Goal: Task Accomplishment & Management: Use online tool/utility

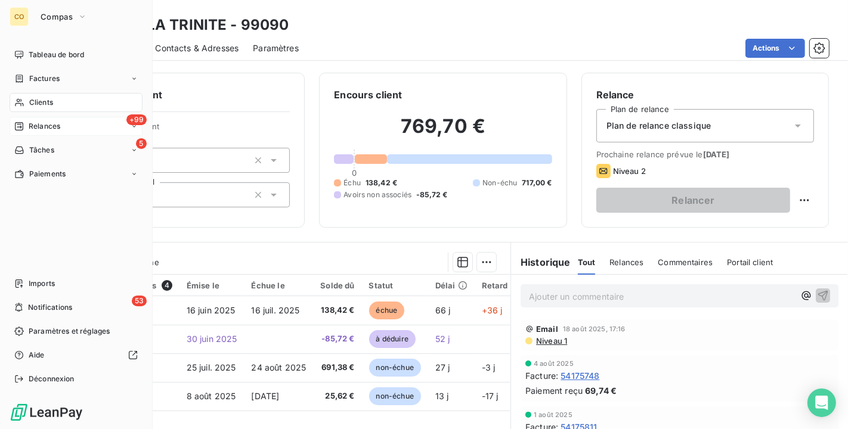
click at [67, 127] on div "+99 Relances" at bounding box center [76, 126] width 133 height 19
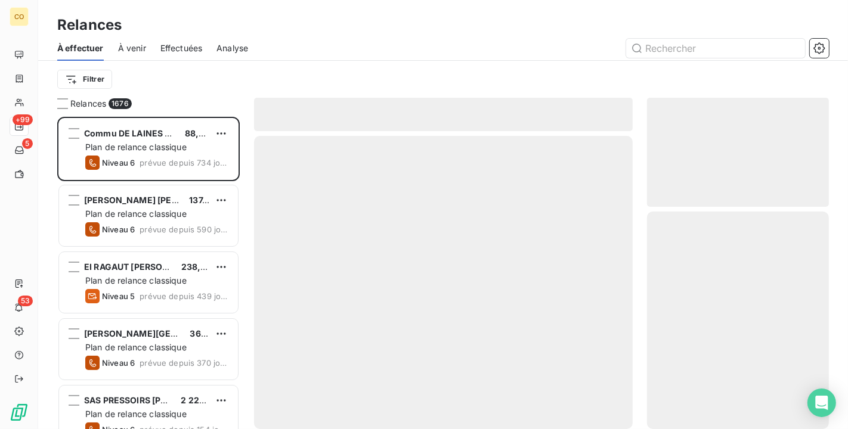
scroll to position [302, 172]
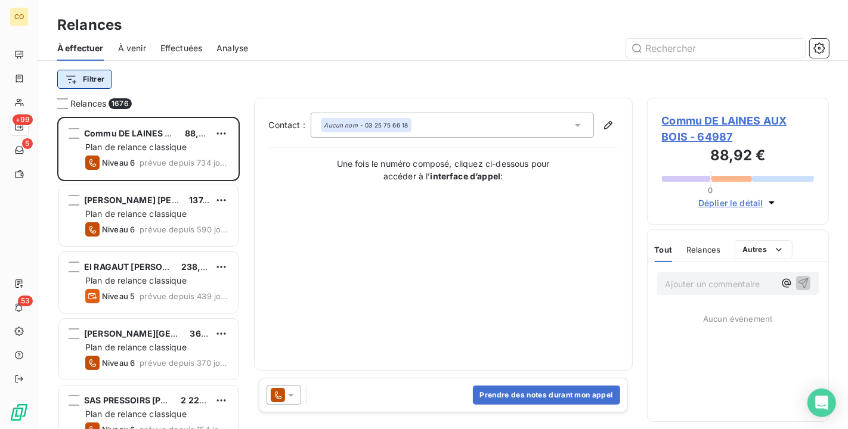
click at [91, 78] on html "CO +99 5 53 Relances À effectuer À venir Effectuées Analyse Filtrer Relances 16…" at bounding box center [424, 214] width 848 height 429
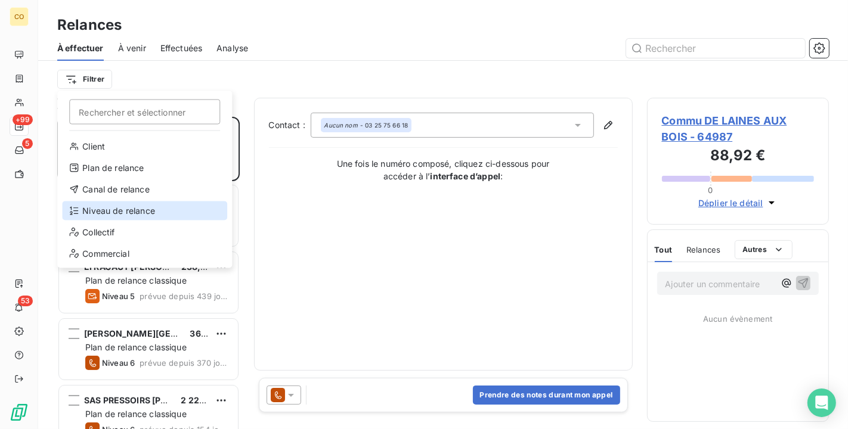
click at [131, 207] on div "Niveau de relance" at bounding box center [144, 210] width 165 height 19
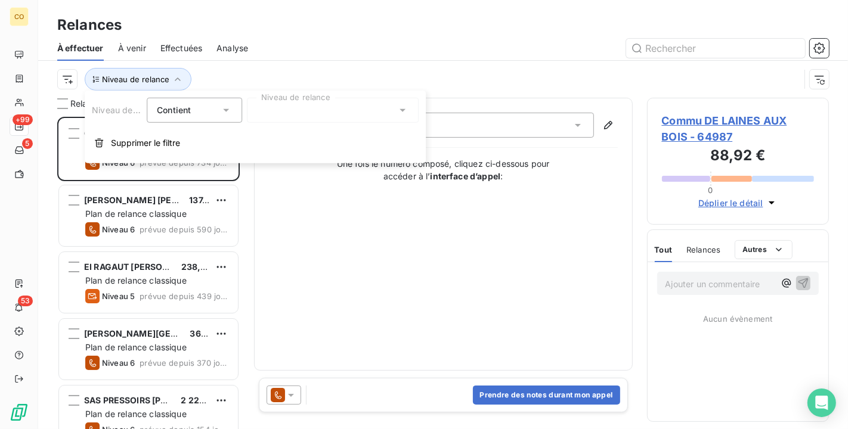
click at [328, 118] on div at bounding box center [333, 110] width 172 height 25
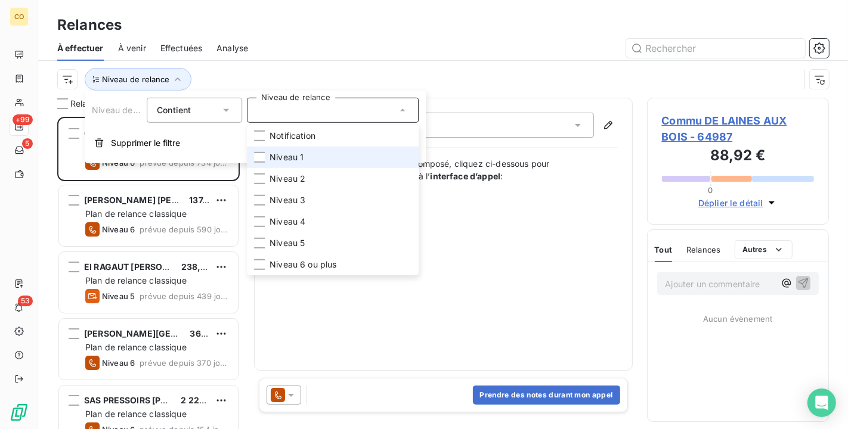
click at [303, 156] on span "Niveau 1" at bounding box center [286, 157] width 34 height 12
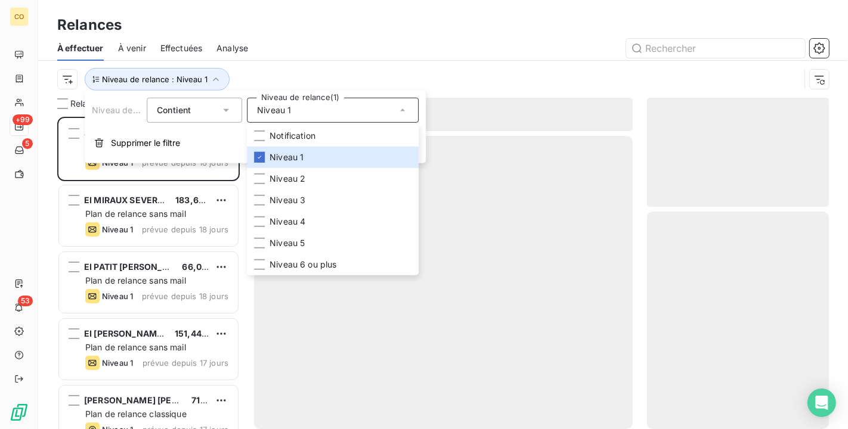
click at [223, 108] on icon at bounding box center [226, 110] width 12 height 12
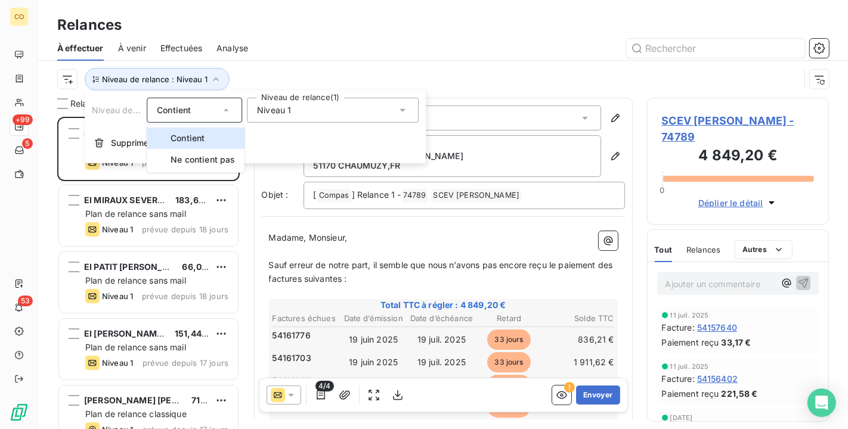
click at [223, 108] on icon at bounding box center [226, 110] width 12 height 12
click at [72, 78] on html "CO +99 5 53 Relances À effectuer À venir Effectuées Analyse Niveau de relance :…" at bounding box center [424, 214] width 848 height 429
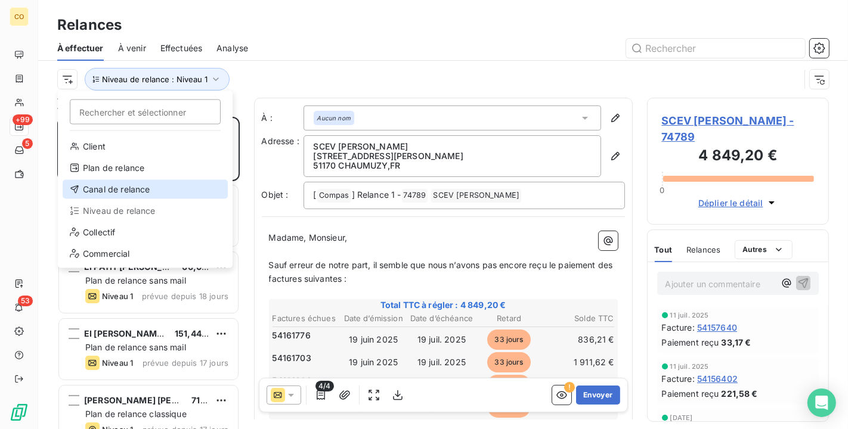
click at [129, 191] on div "Canal de relance" at bounding box center [145, 189] width 165 height 19
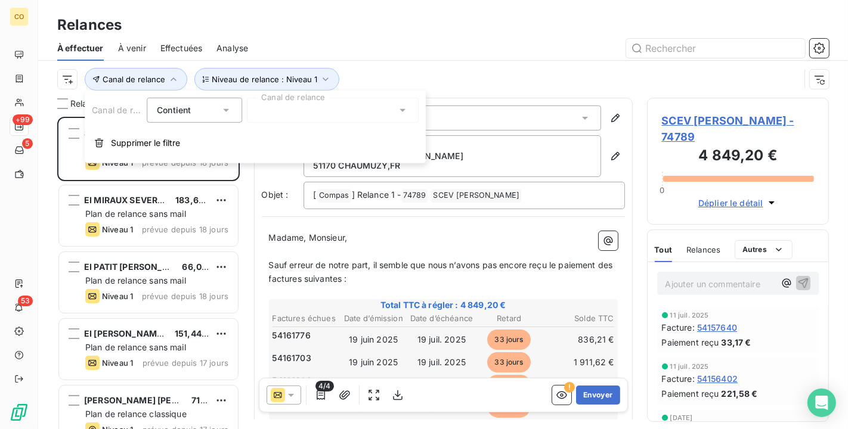
click at [313, 105] on div at bounding box center [333, 110] width 172 height 25
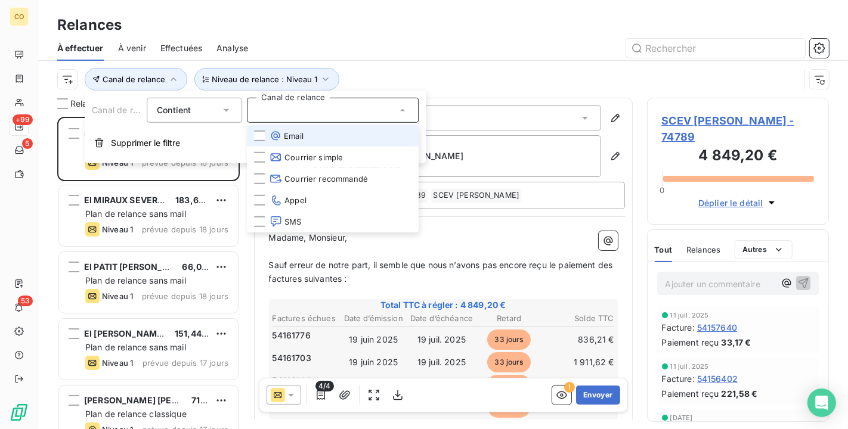
click at [305, 134] on li "Email" at bounding box center [333, 135] width 172 height 21
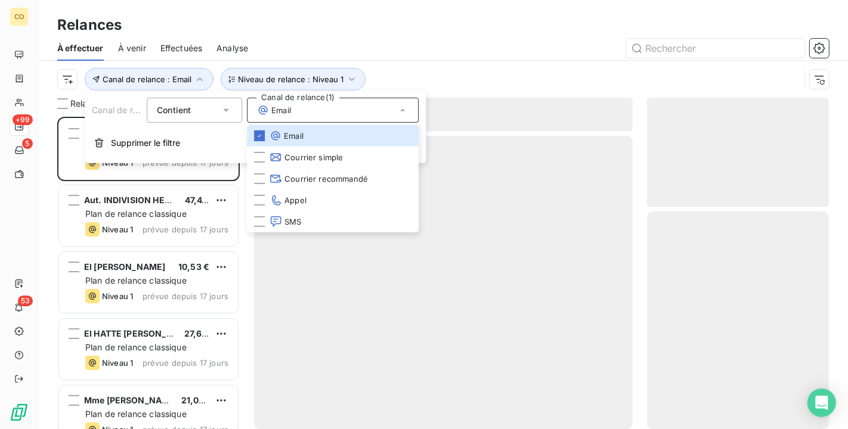
scroll to position [302, 172]
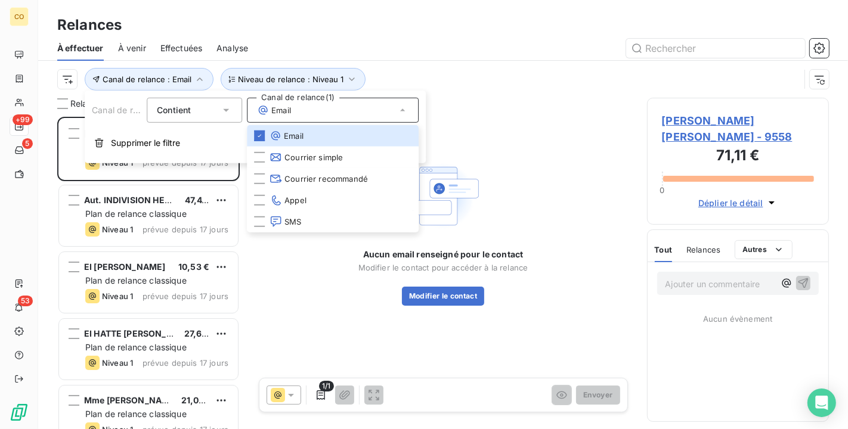
click at [429, 25] on div "Relances" at bounding box center [442, 24] width 809 height 21
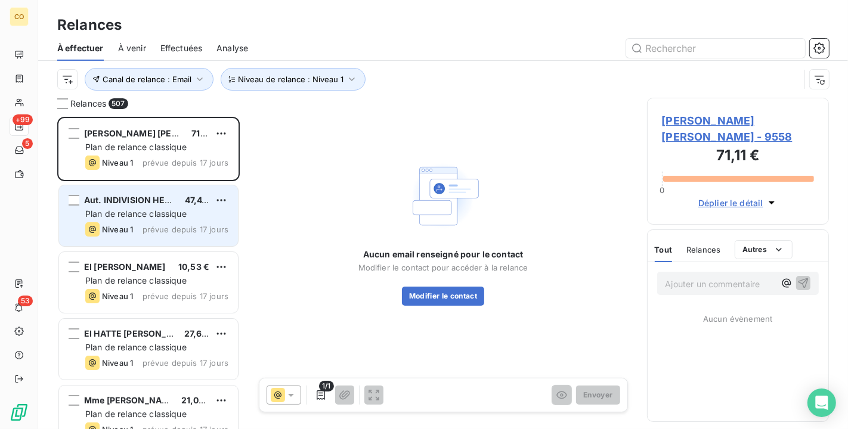
click at [183, 218] on span "Plan de relance classique" at bounding box center [135, 214] width 101 height 10
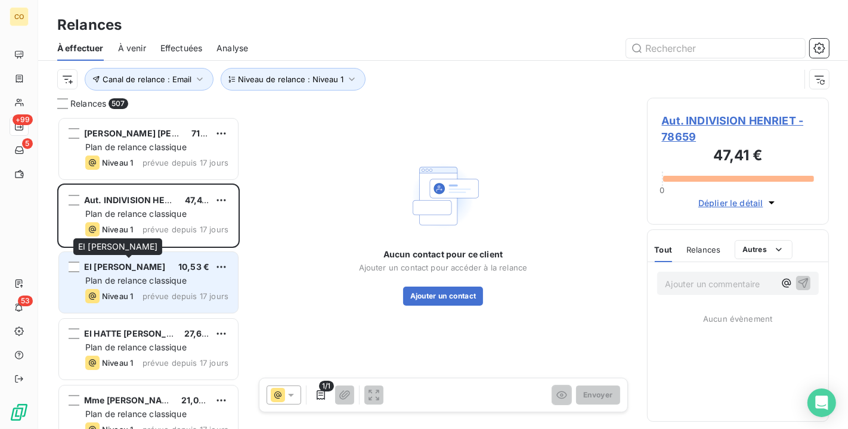
click at [151, 275] on div "Plan de relance classique" at bounding box center [156, 281] width 143 height 12
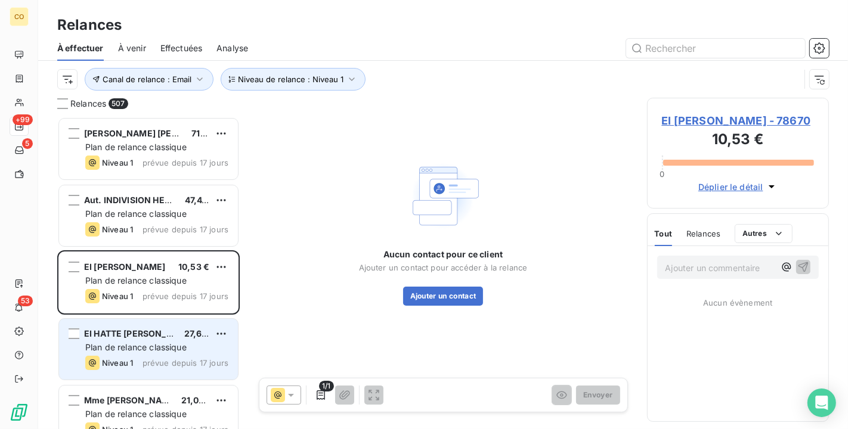
click at [144, 353] on div "Plan de relance classique" at bounding box center [156, 348] width 143 height 12
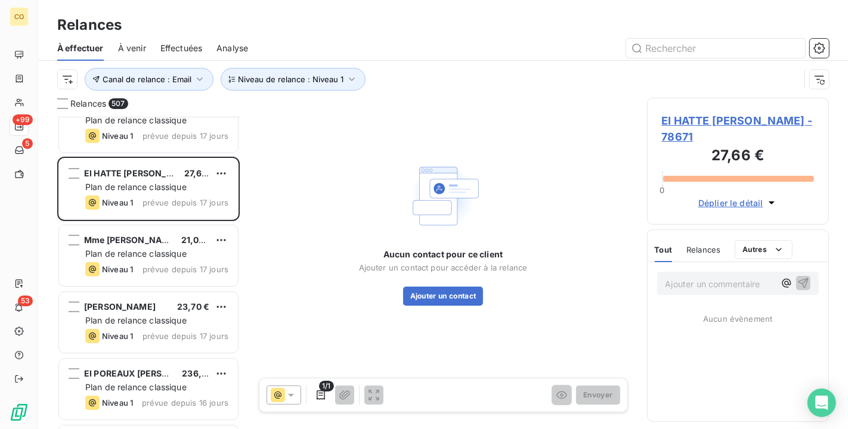
scroll to position [265, 0]
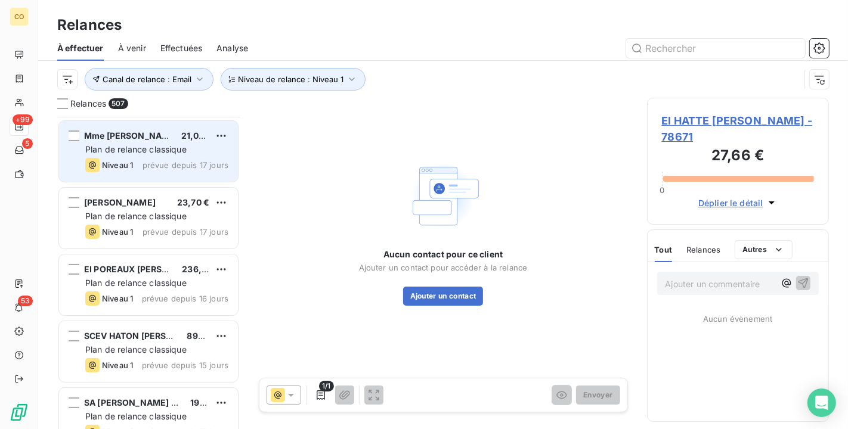
click at [145, 150] on span "Plan de relance classique" at bounding box center [135, 149] width 101 height 10
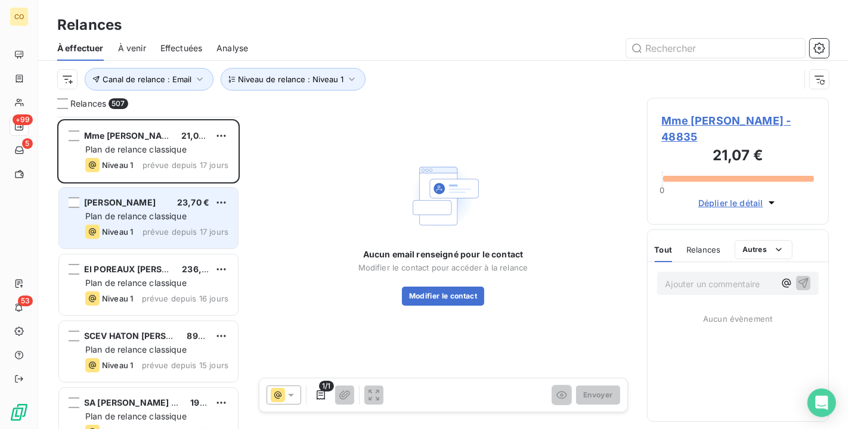
click at [147, 235] on span "prévue depuis 17 jours" at bounding box center [185, 232] width 86 height 10
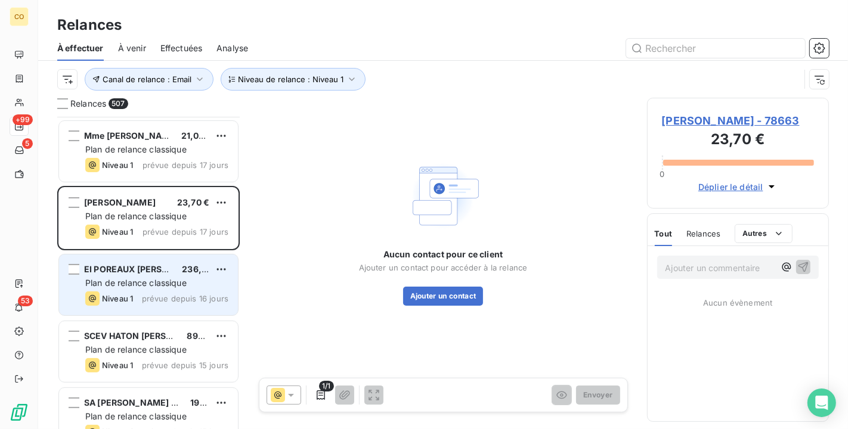
click at [148, 307] on div "EI POREAUX [PERSON_NAME] 236,45 € Plan de relance classique Niveau 1 prévue dep…" at bounding box center [148, 284] width 179 height 61
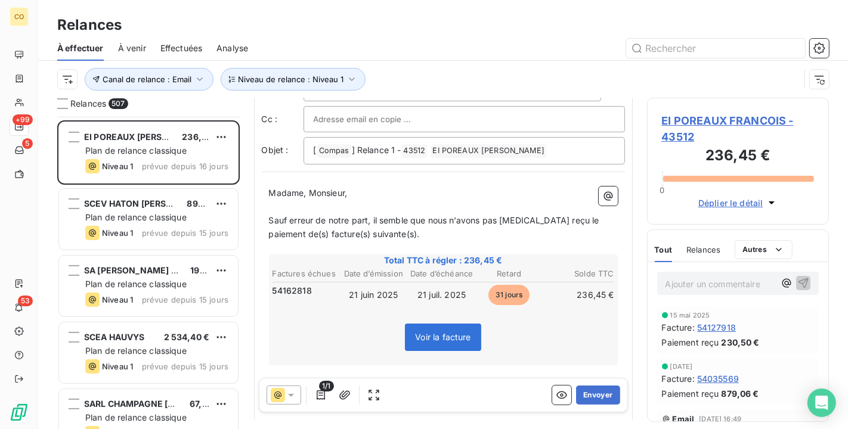
scroll to position [67, 0]
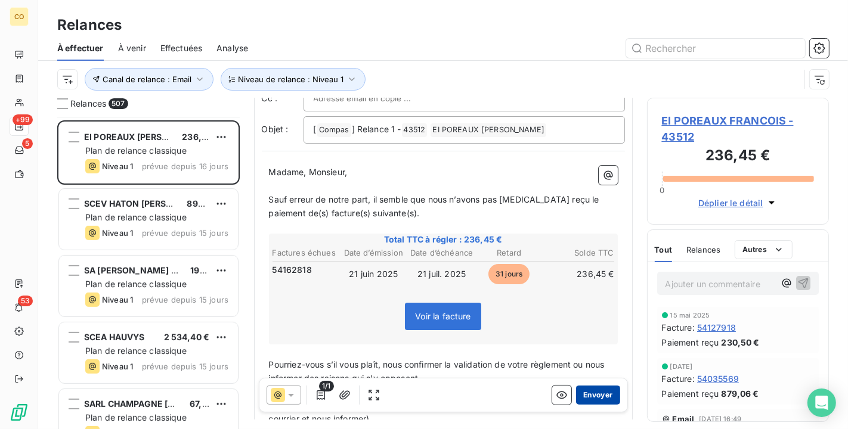
click at [596, 388] on button "Envoyer" at bounding box center [598, 395] width 44 height 19
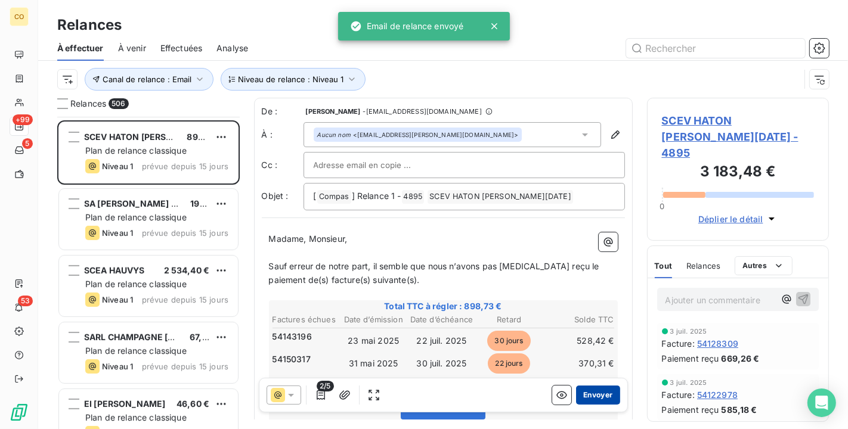
click at [599, 392] on button "Envoyer" at bounding box center [598, 395] width 44 height 19
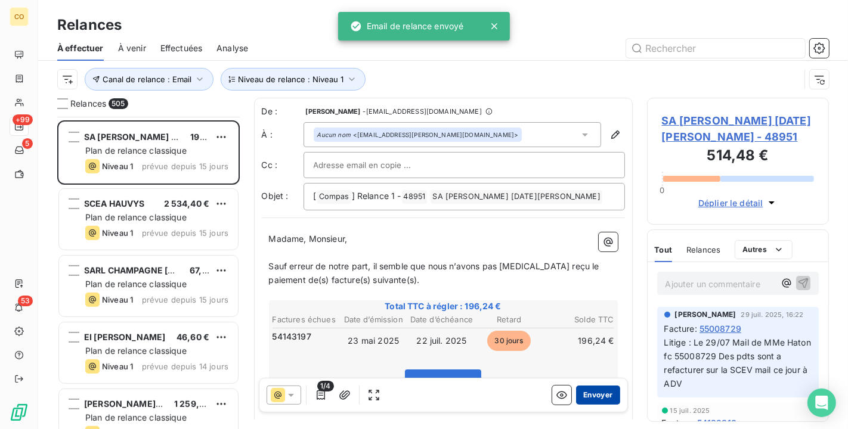
click at [576, 396] on button "Envoyer" at bounding box center [598, 395] width 44 height 19
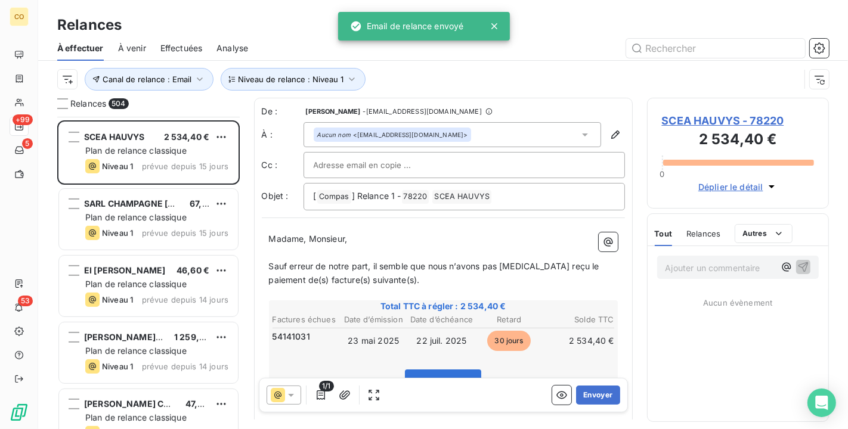
scroll to position [1, 0]
click at [591, 399] on button "Envoyer" at bounding box center [598, 395] width 44 height 19
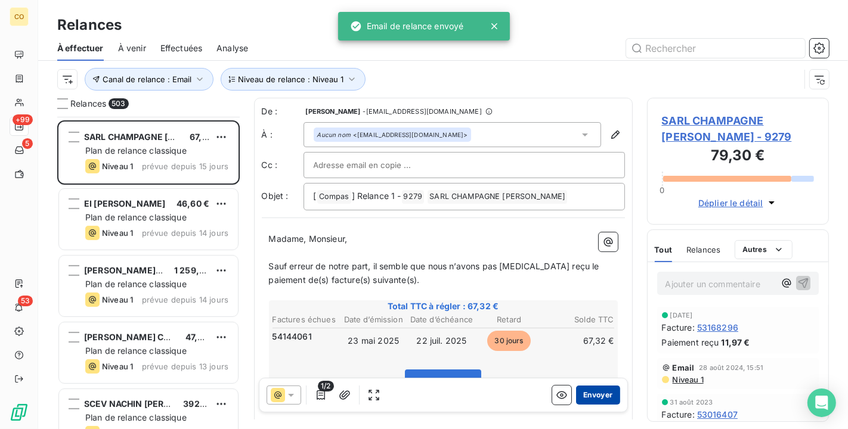
click at [608, 393] on button "Envoyer" at bounding box center [598, 395] width 44 height 19
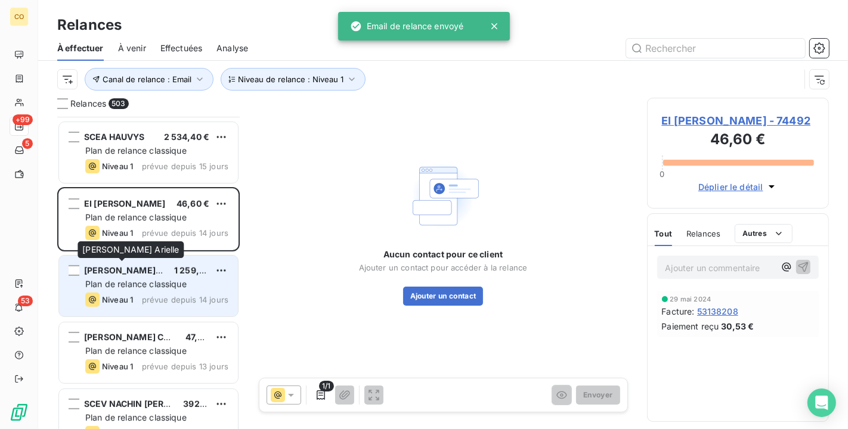
click at [128, 271] on span "[PERSON_NAME] Arielle" at bounding box center [134, 270] width 100 height 10
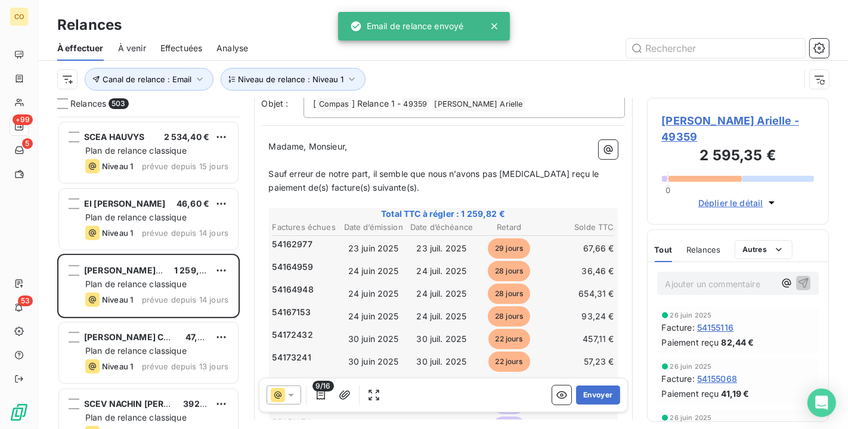
scroll to position [66, 0]
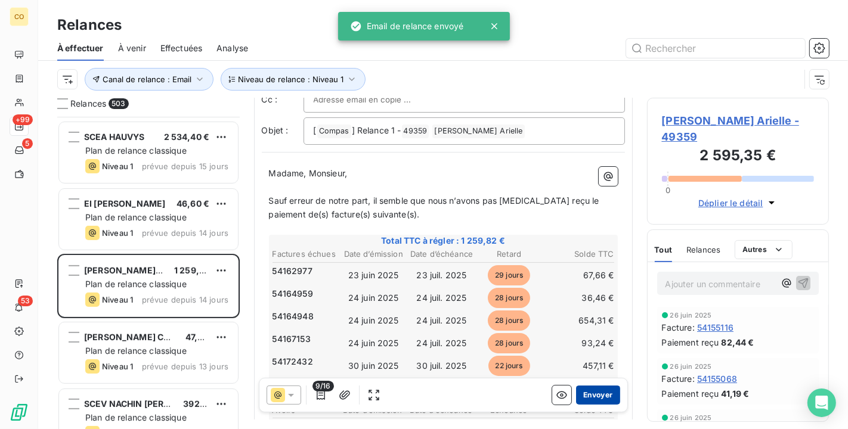
click at [594, 393] on button "Envoyer" at bounding box center [598, 395] width 44 height 19
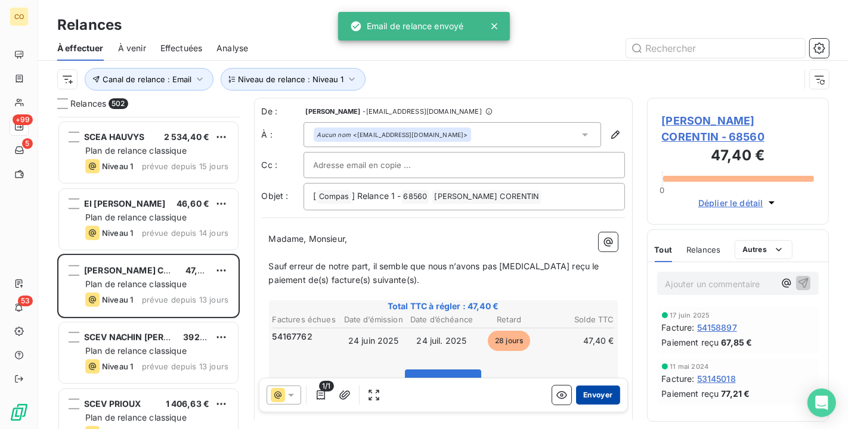
click at [583, 399] on button "Envoyer" at bounding box center [598, 395] width 44 height 19
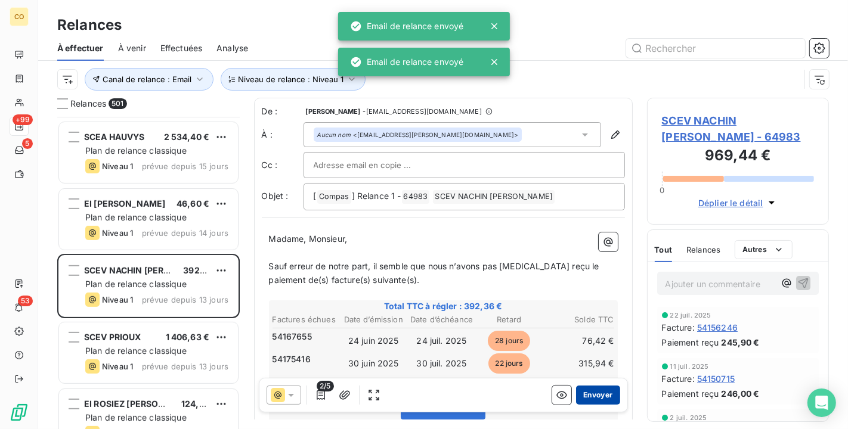
click at [589, 396] on button "Envoyer" at bounding box center [598, 395] width 44 height 19
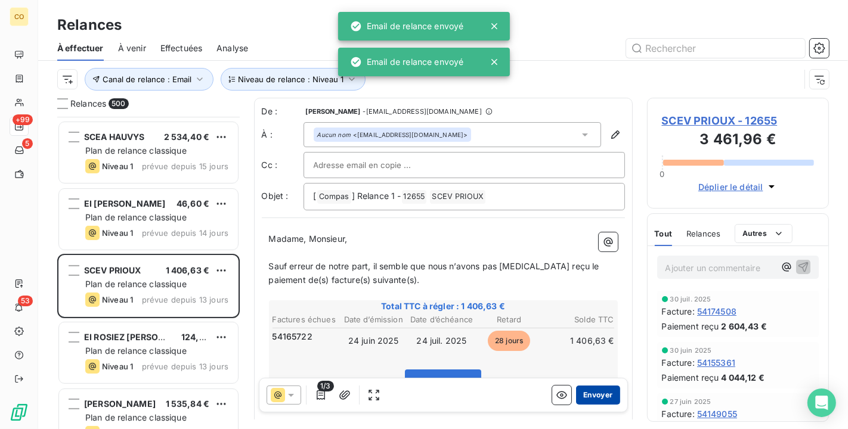
click at [597, 394] on button "Envoyer" at bounding box center [598, 395] width 44 height 19
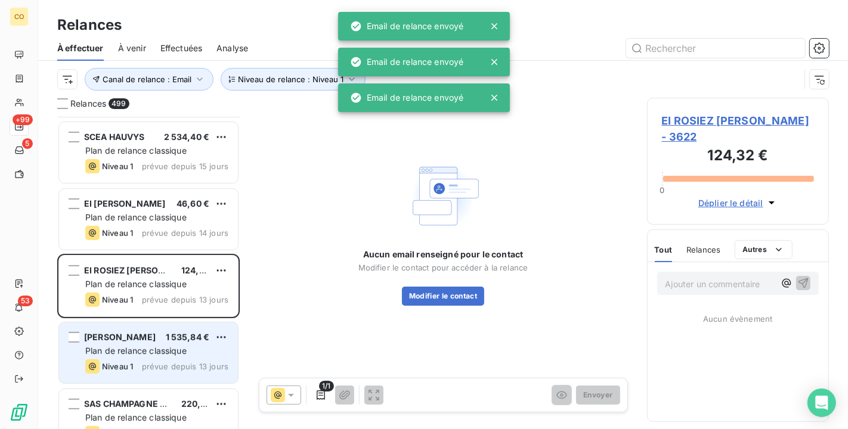
click at [154, 333] on div "[PERSON_NAME] MESLIER 1 535,84 €" at bounding box center [156, 337] width 143 height 11
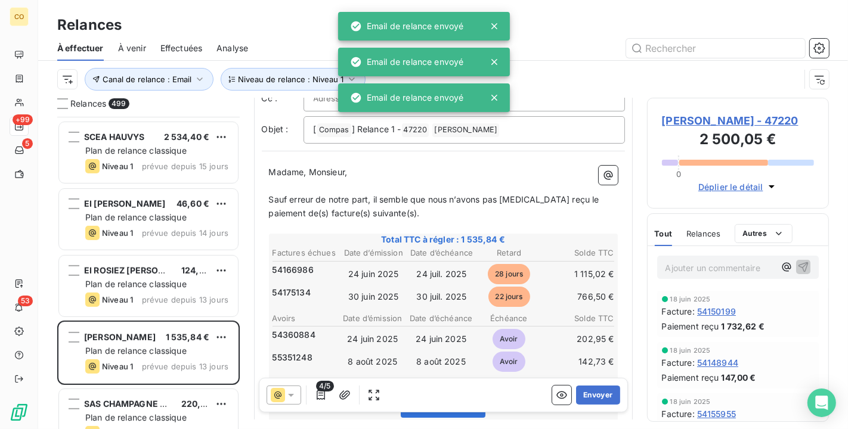
scroll to position [134, 0]
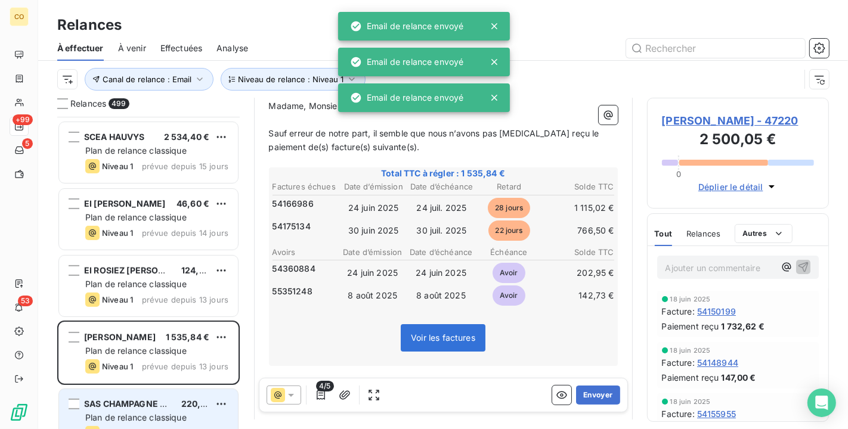
click at [151, 395] on div "SAS CHAMPAGNE RIBOULOT 220,36 € Plan de relance classique Niveau 1 prévue depui…" at bounding box center [148, 419] width 179 height 61
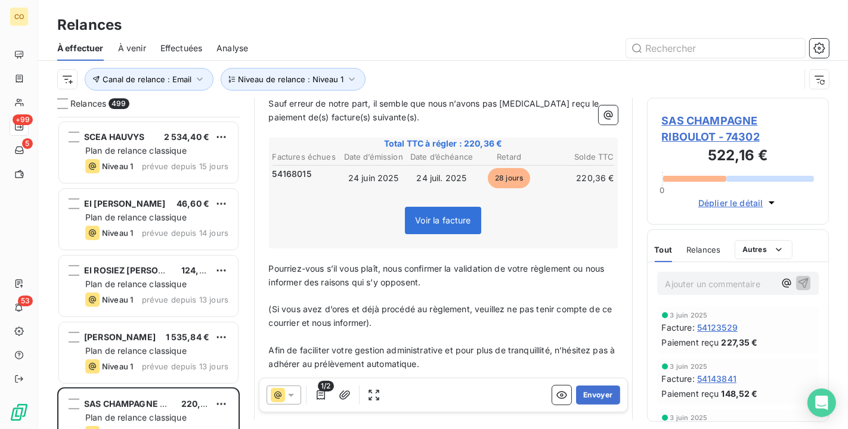
scroll to position [132, 0]
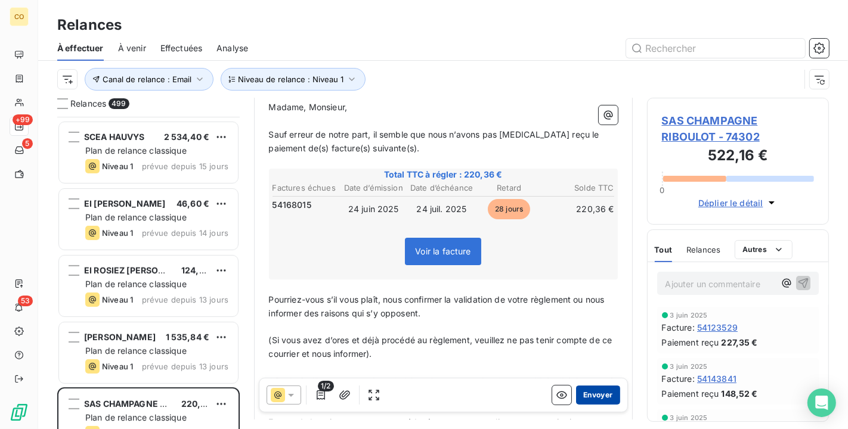
click at [598, 399] on button "Envoyer" at bounding box center [598, 395] width 44 height 19
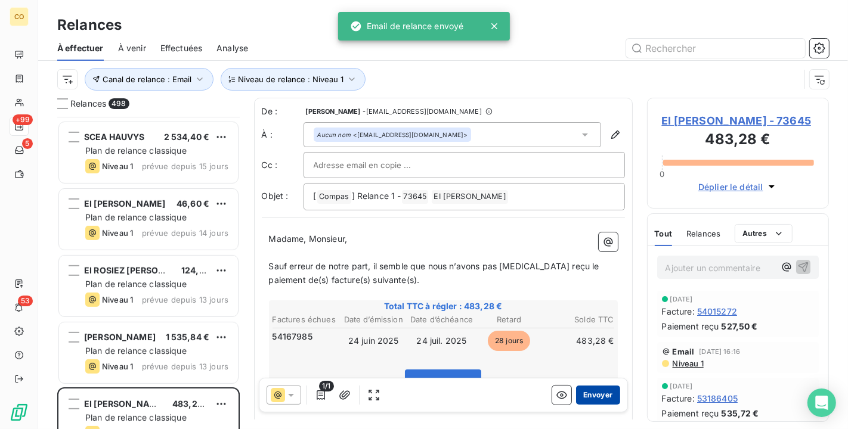
click at [589, 390] on button "Envoyer" at bounding box center [598, 395] width 44 height 19
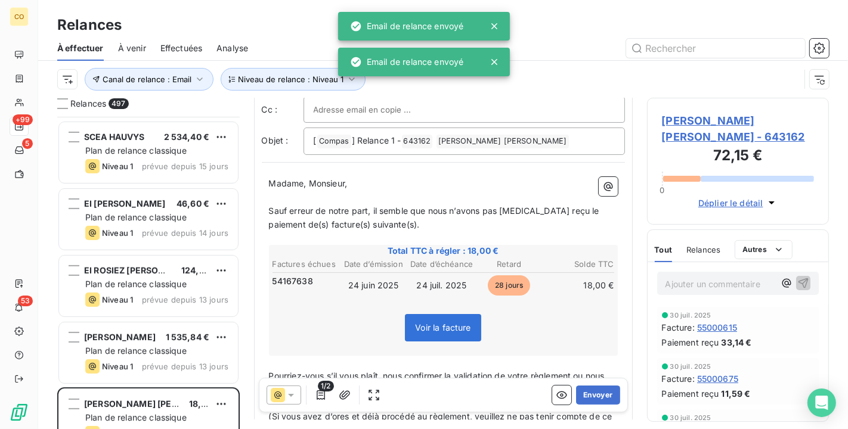
scroll to position [67, 0]
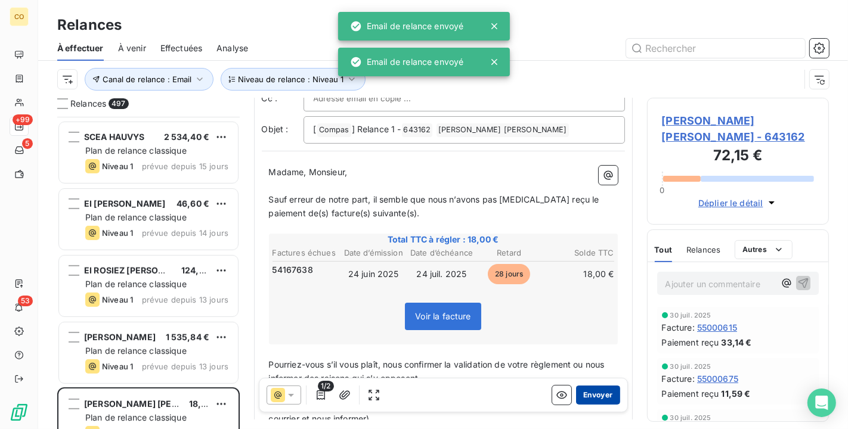
click at [590, 398] on button "Envoyer" at bounding box center [598, 395] width 44 height 19
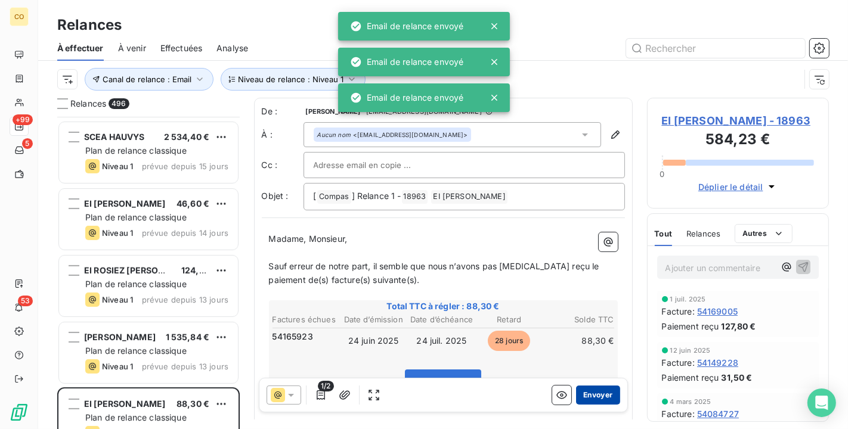
click at [594, 397] on button "Envoyer" at bounding box center [598, 395] width 44 height 19
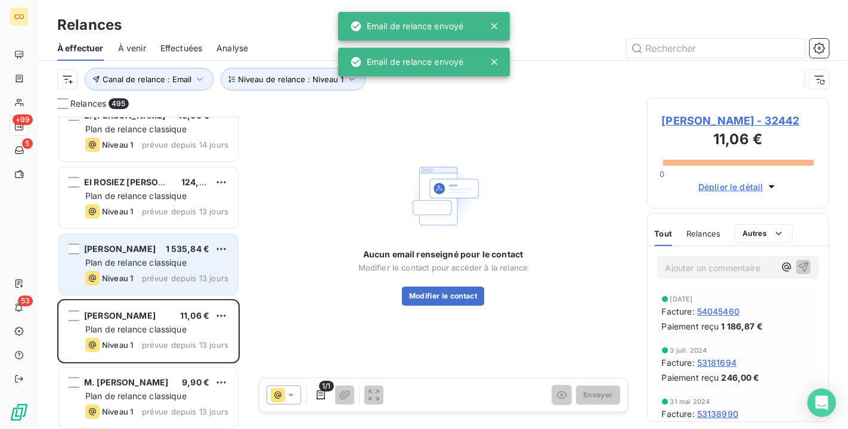
scroll to position [596, 0]
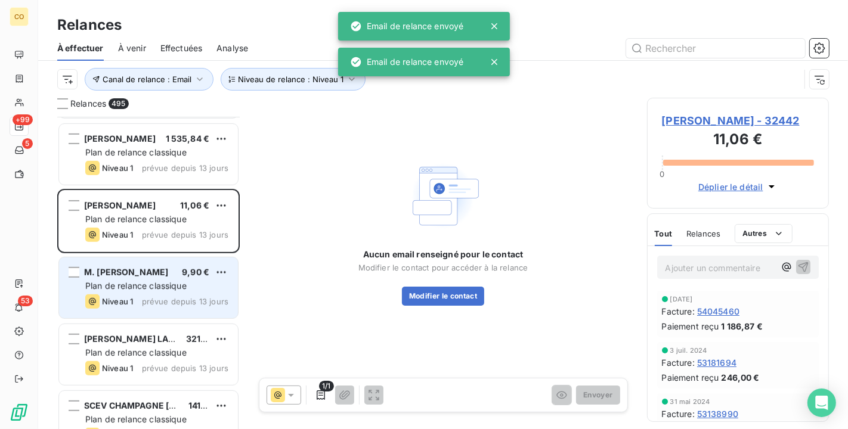
click at [151, 291] on div "Plan de relance classique" at bounding box center [156, 286] width 143 height 12
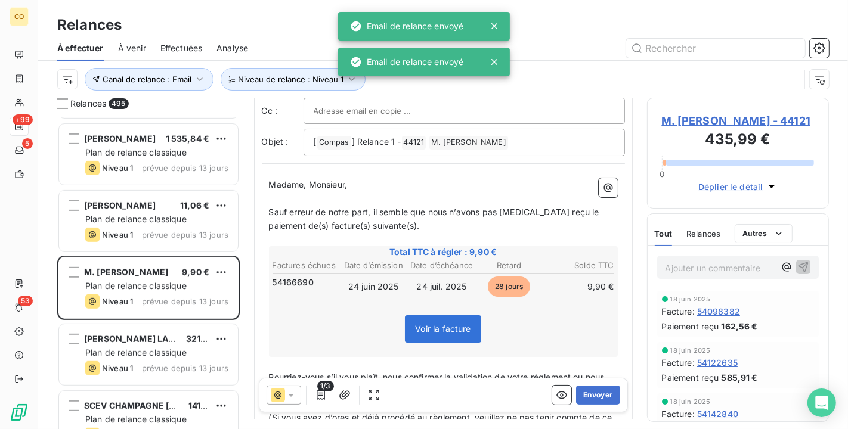
scroll to position [68, 0]
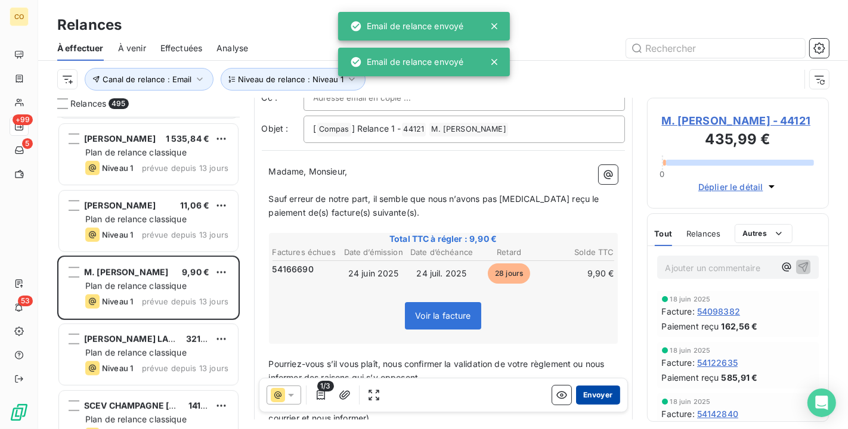
click at [593, 390] on button "Envoyer" at bounding box center [598, 395] width 44 height 19
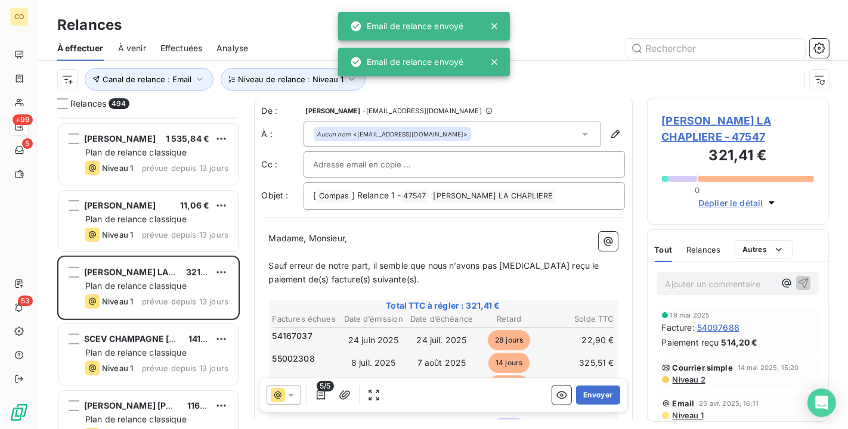
scroll to position [67, 0]
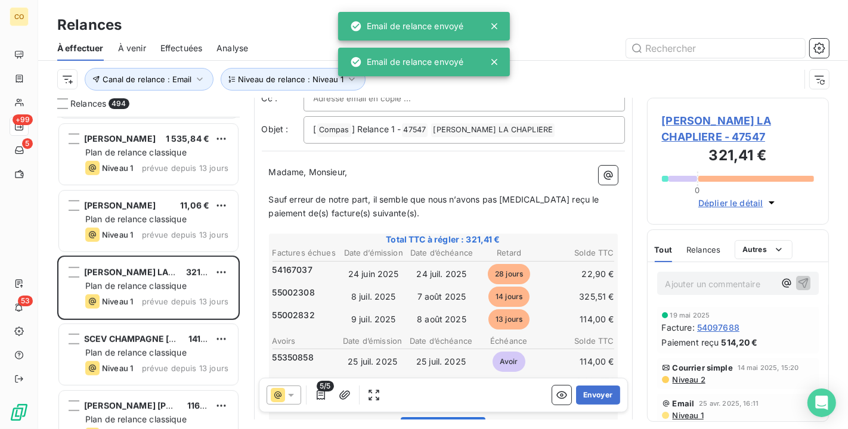
click at [324, 385] on span "5/5" at bounding box center [324, 386] width 17 height 11
click at [324, 395] on icon "button" at bounding box center [321, 395] width 12 height 12
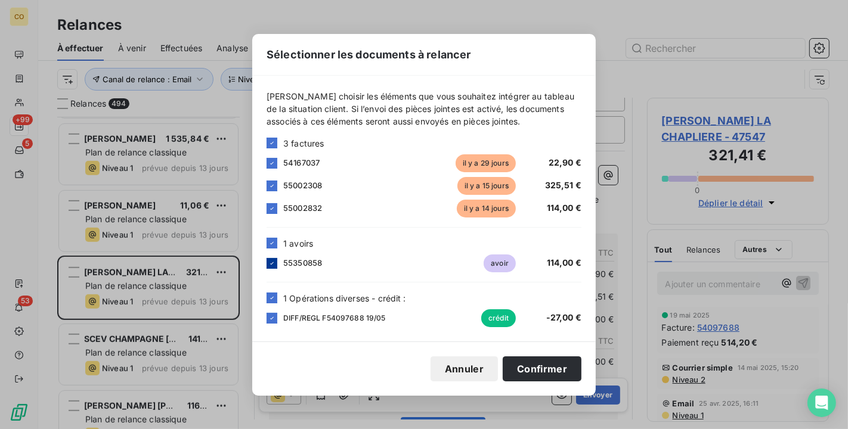
click at [275, 260] on icon at bounding box center [271, 263] width 7 height 7
click at [273, 207] on icon at bounding box center [272, 208] width 4 height 2
click at [552, 364] on button "Confirmer" at bounding box center [541, 368] width 79 height 25
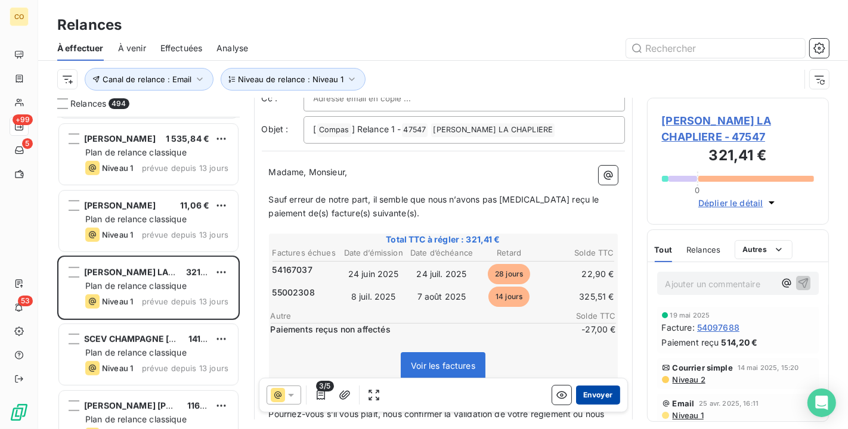
click at [589, 396] on button "Envoyer" at bounding box center [598, 395] width 44 height 19
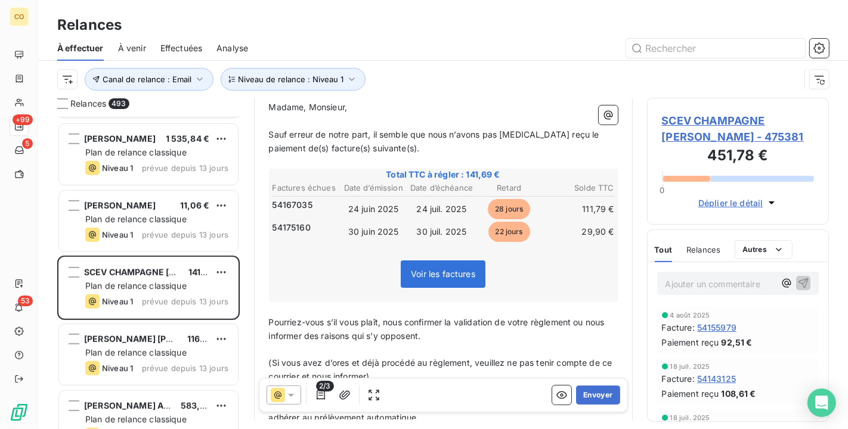
scroll to position [132, 0]
click at [592, 401] on button "Envoyer" at bounding box center [598, 395] width 44 height 19
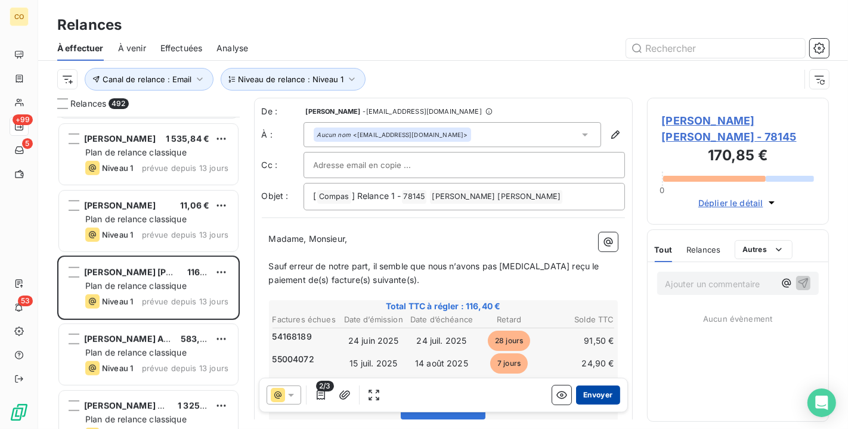
click at [582, 395] on button "Envoyer" at bounding box center [598, 395] width 44 height 19
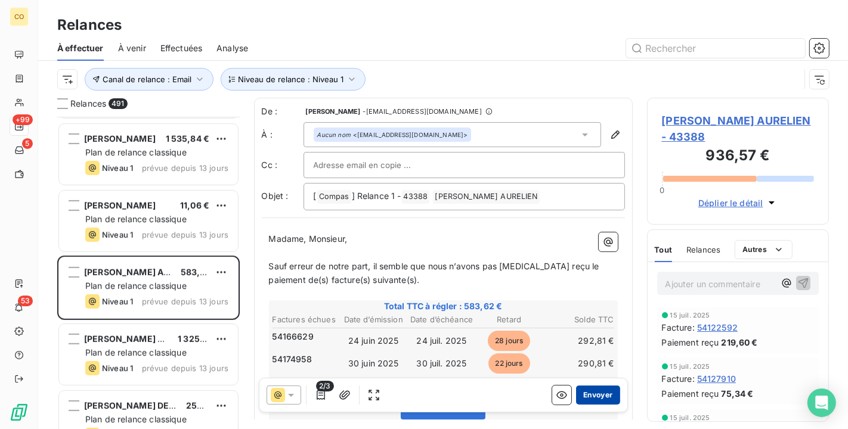
click at [597, 395] on button "Envoyer" at bounding box center [598, 395] width 44 height 19
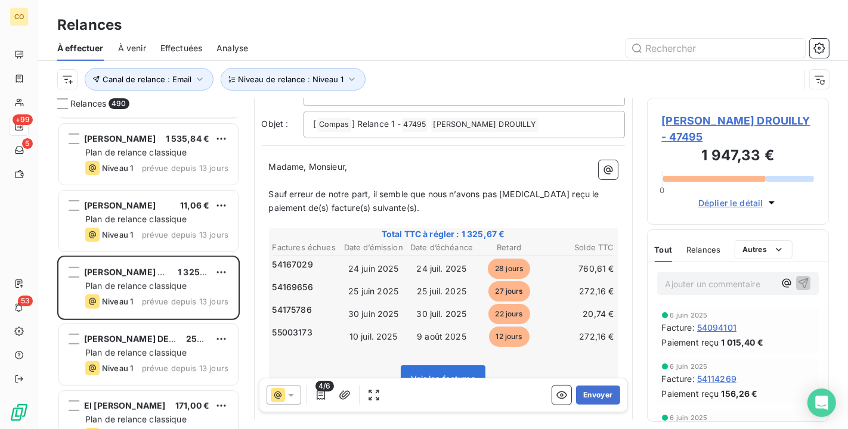
scroll to position [134, 0]
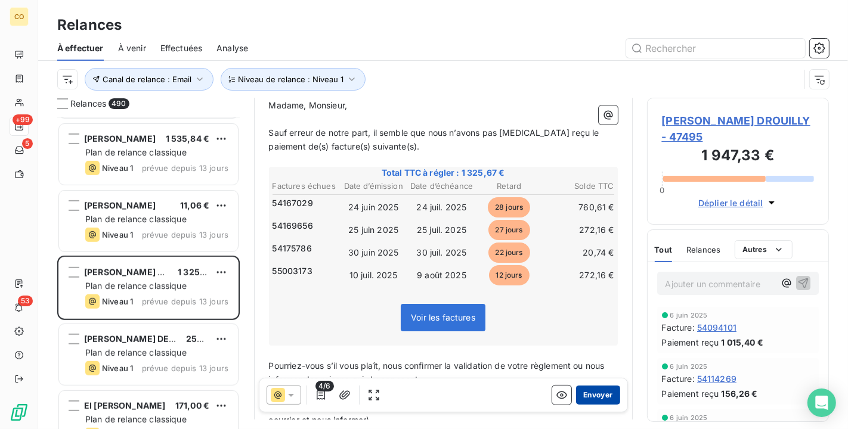
click at [586, 390] on button "Envoyer" at bounding box center [598, 395] width 44 height 19
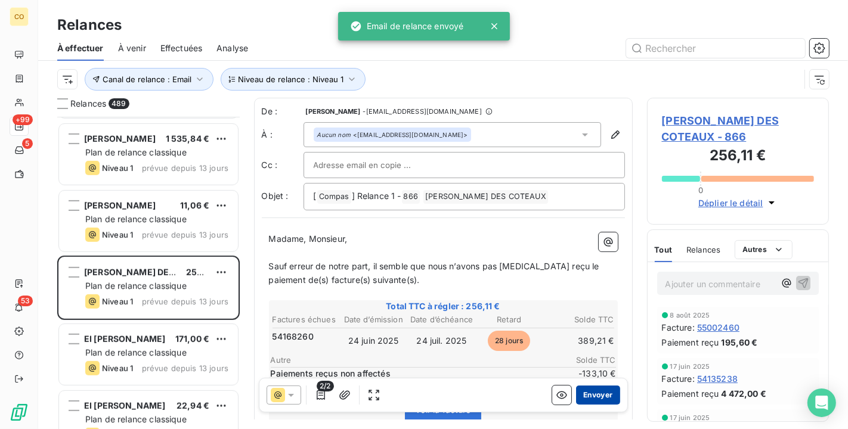
click at [597, 390] on button "Envoyer" at bounding box center [598, 395] width 44 height 19
